Goal: Information Seeking & Learning: Learn about a topic

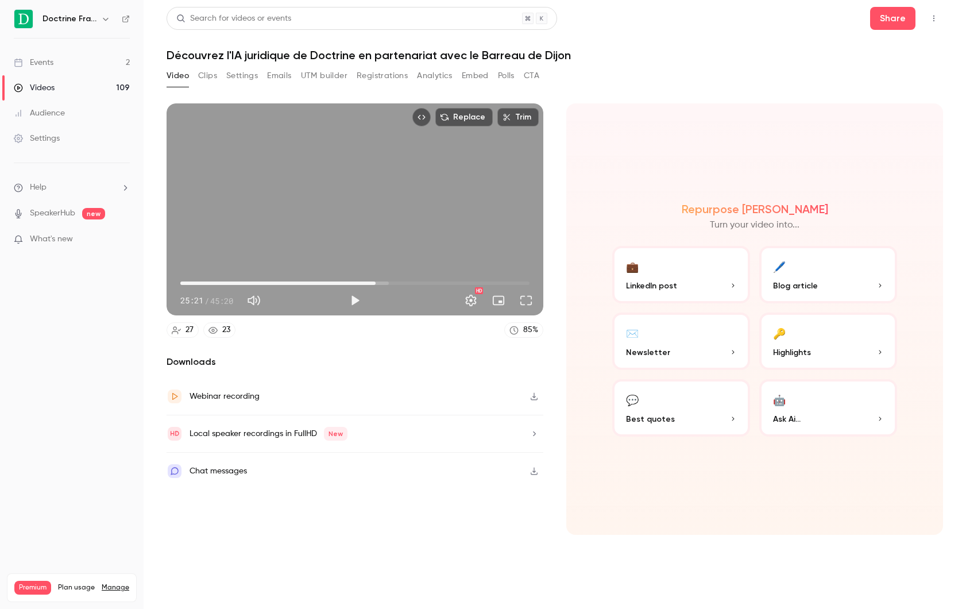
click at [56, 75] on link "Events 2" at bounding box center [72, 62] width 144 height 25
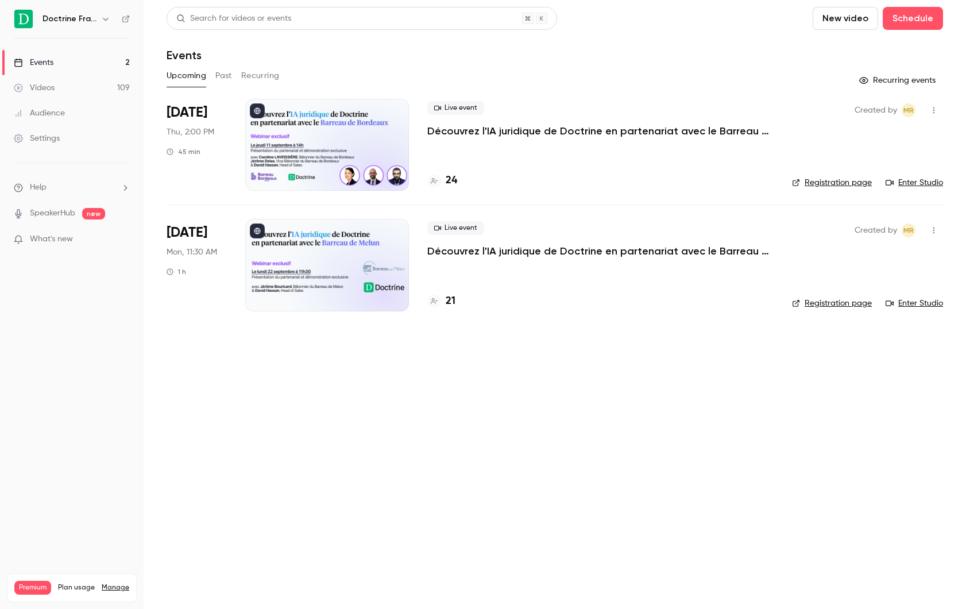
click at [469, 135] on p "Découvrez l'IA juridique de Doctrine en partenariat avec le Barreau de Bordeaux" at bounding box center [599, 131] width 345 height 14
